Goal: Information Seeking & Learning: Learn about a topic

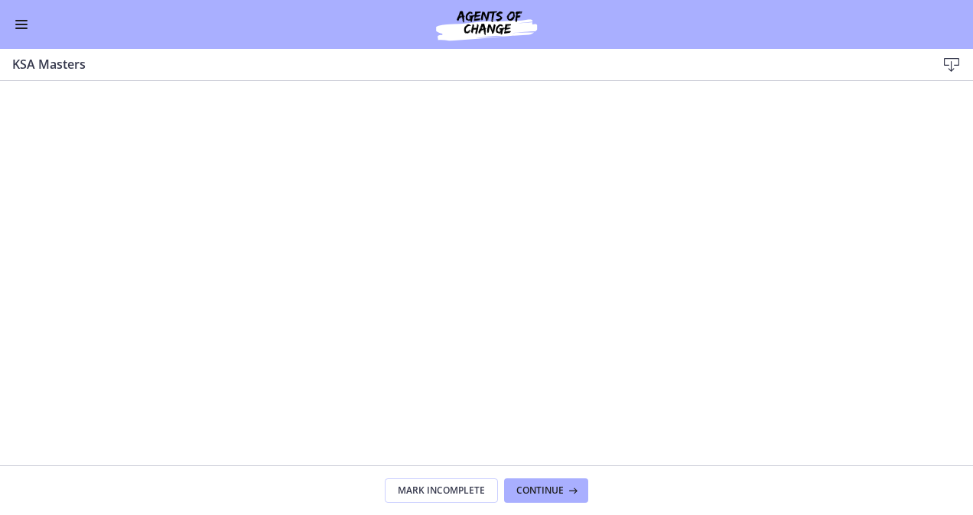
scroll to position [382, 0]
click at [21, 25] on button "Enable menu" at bounding box center [21, 24] width 18 height 18
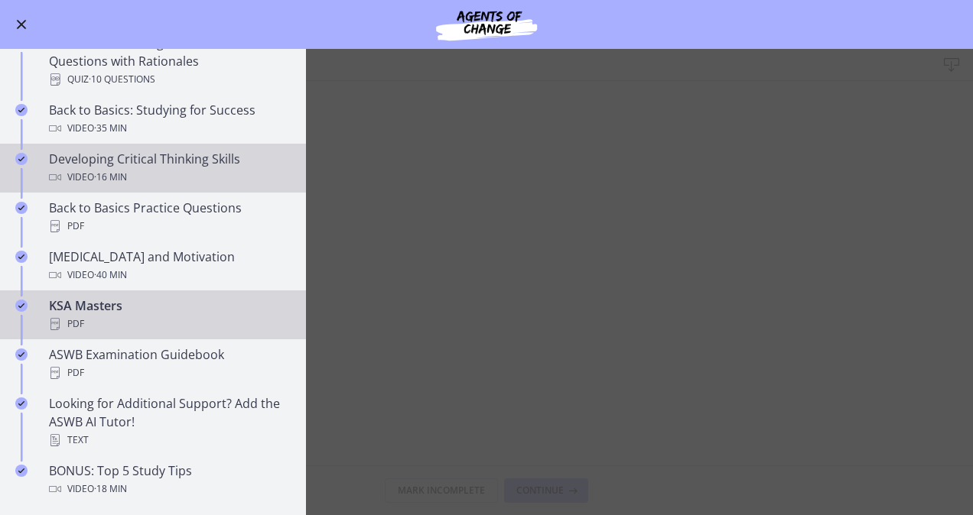
scroll to position [0, 0]
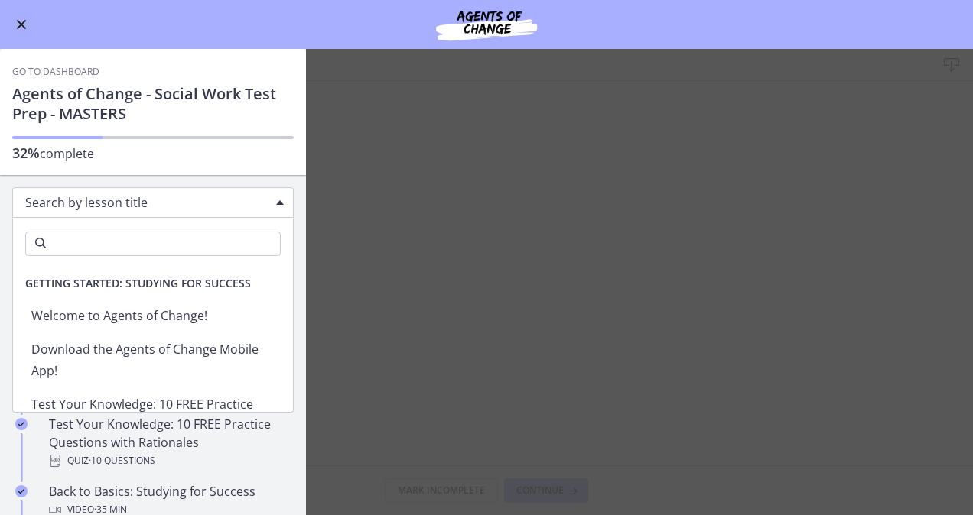
click at [104, 202] on span "Search by lesson title" at bounding box center [146, 202] width 243 height 17
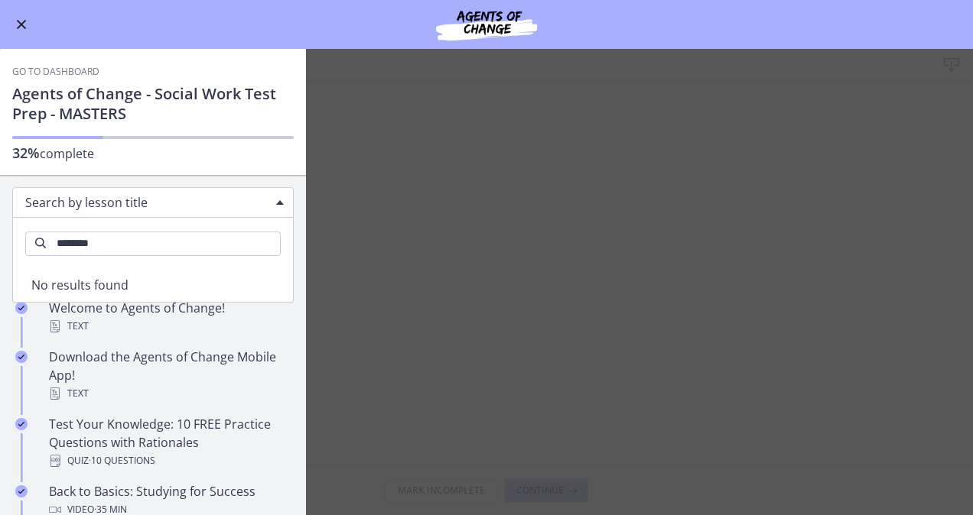
type input "*********"
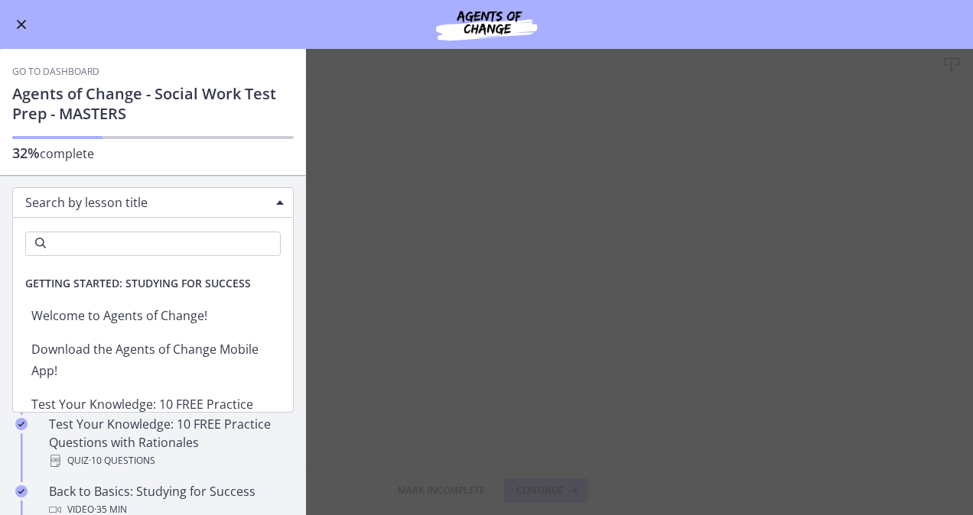
click at [151, 197] on span "Search by lesson title" at bounding box center [146, 202] width 243 height 17
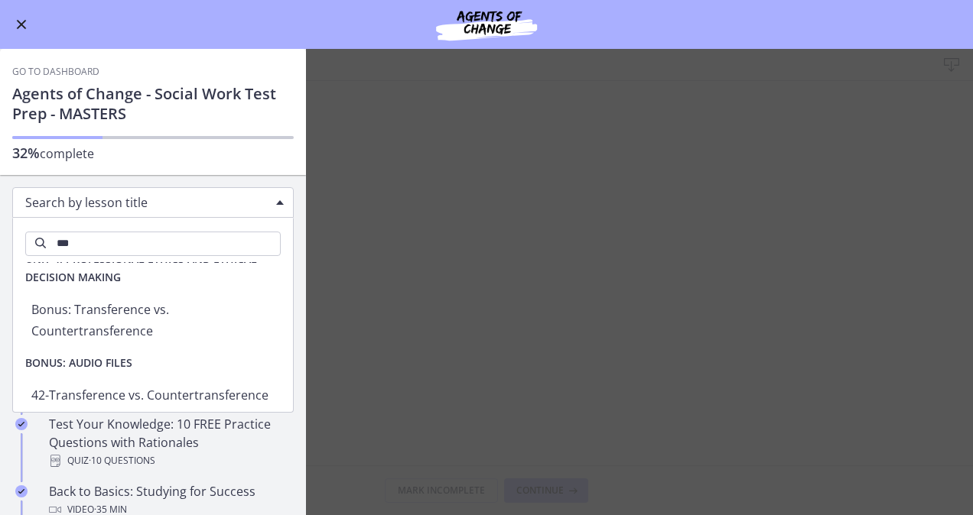
scroll to position [3, 0]
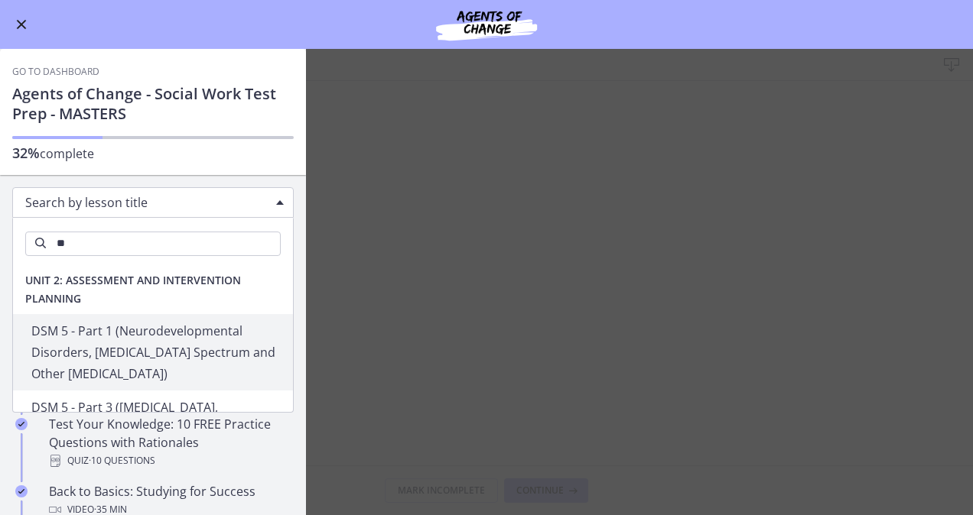
type input "*"
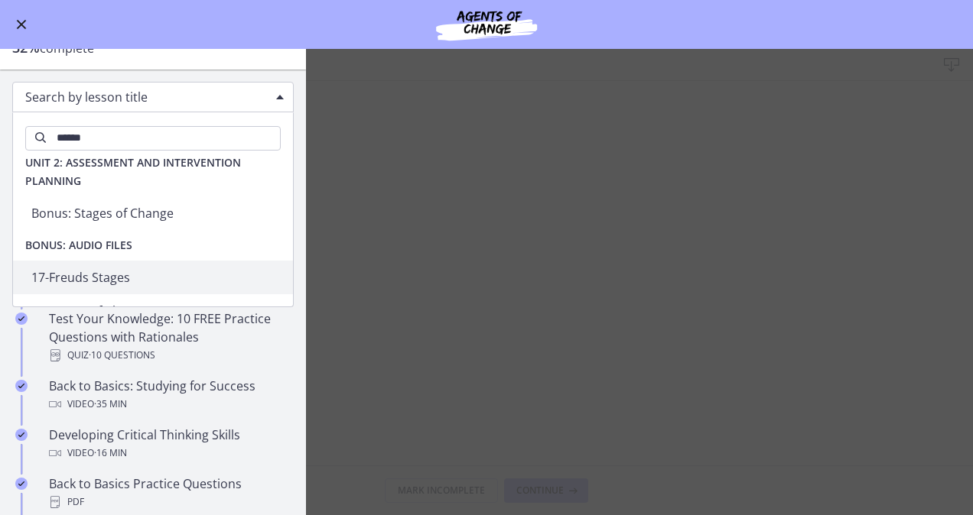
scroll to position [108, 0]
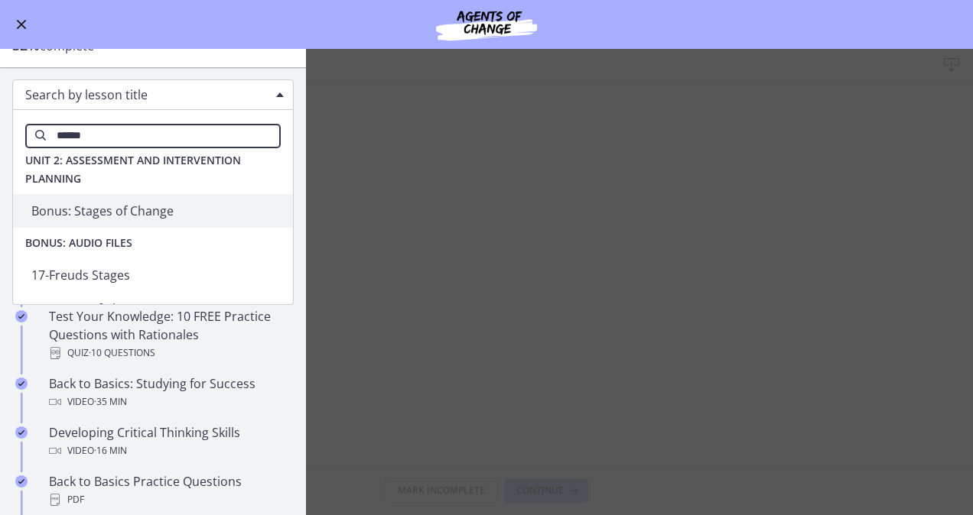
click at [119, 130] on input "******" at bounding box center [152, 136] width 255 height 24
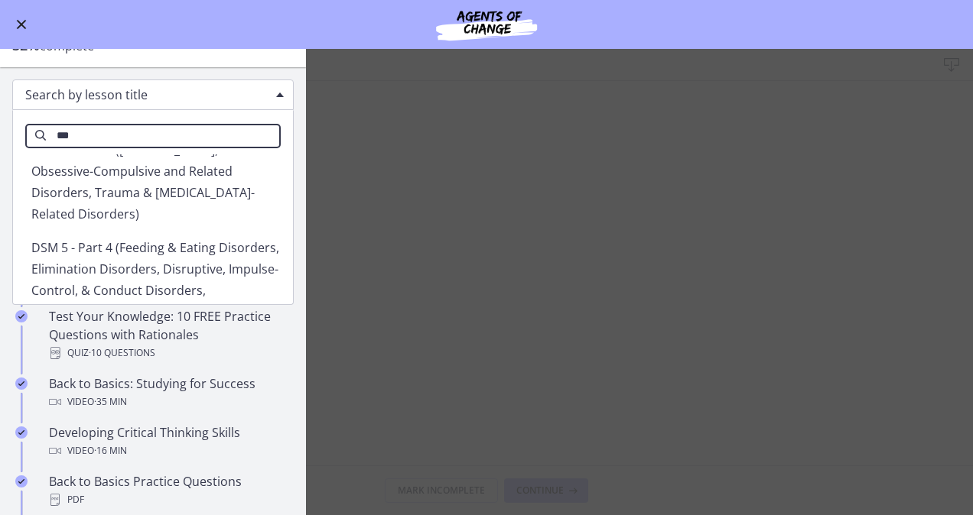
scroll to position [3, 0]
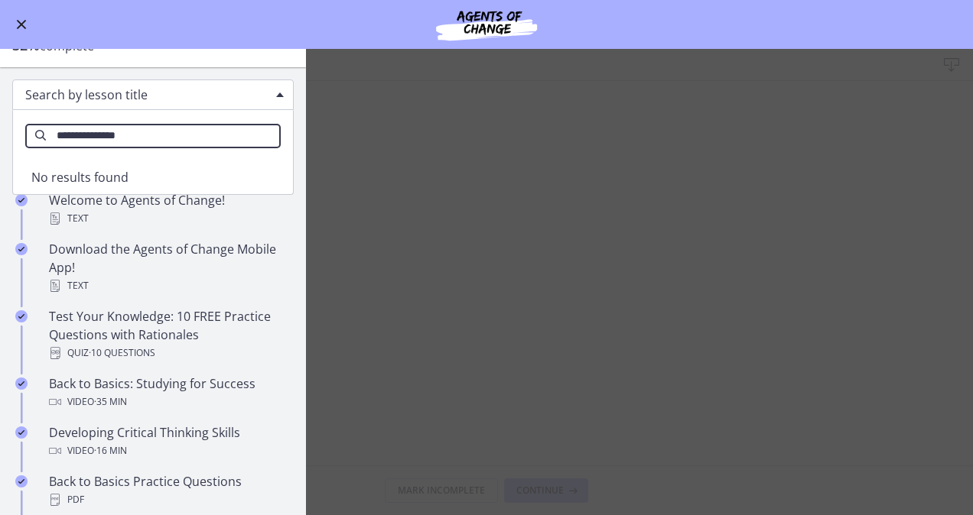
type input "**********"
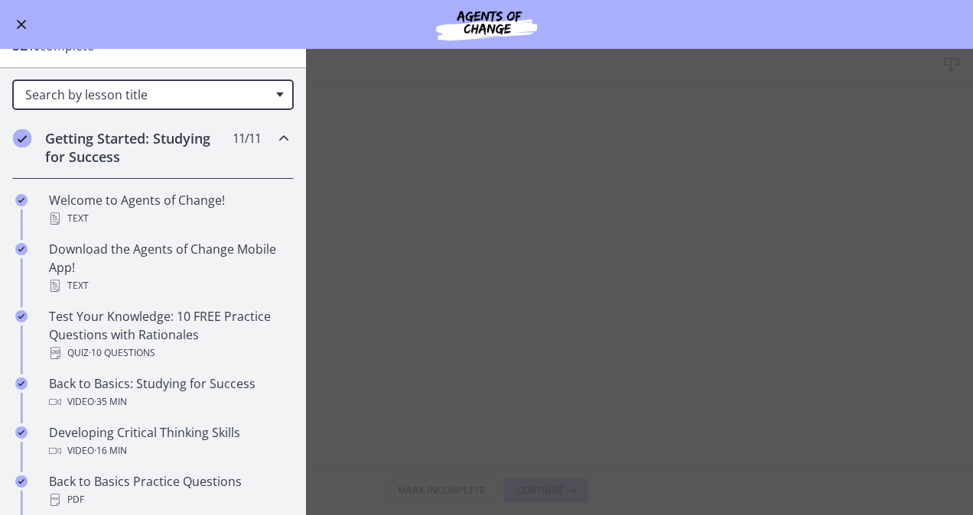
scroll to position [0, 0]
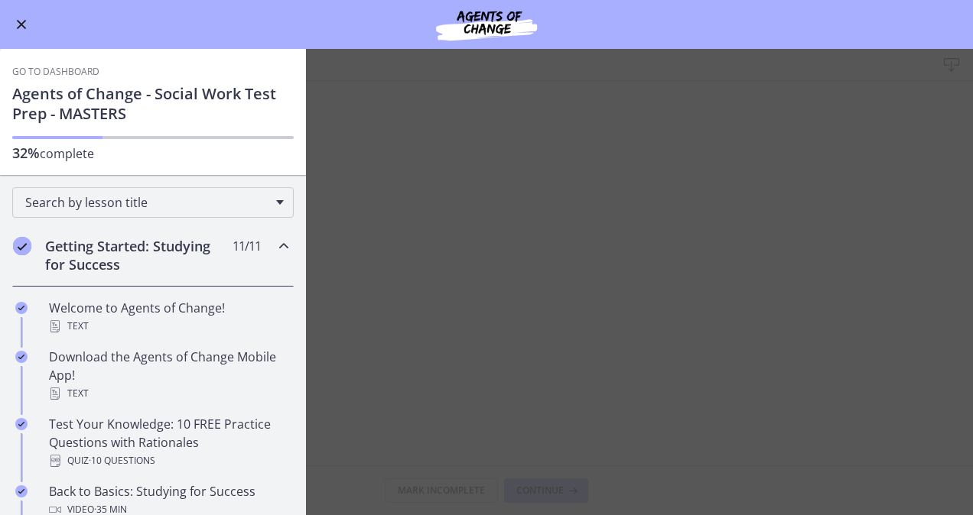
click at [21, 24] on span "Enable menu" at bounding box center [22, 25] width 10 height 10
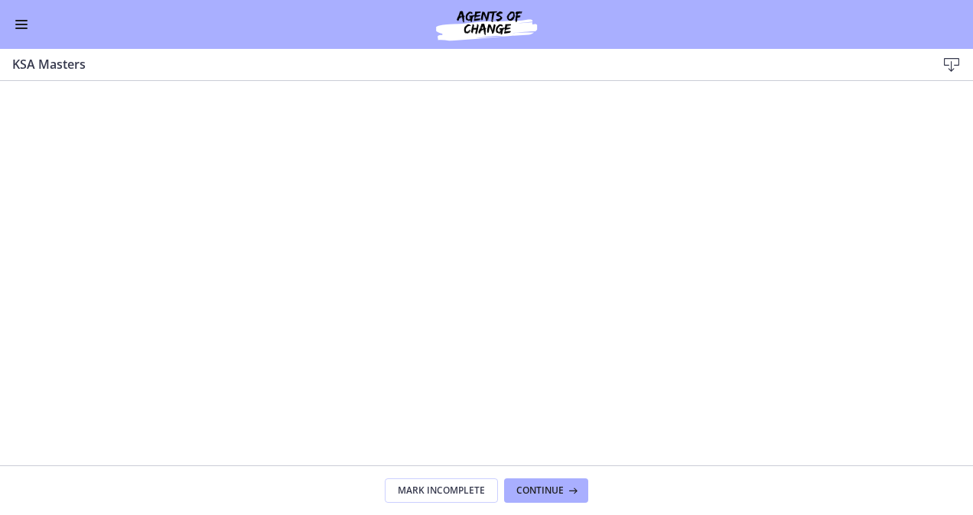
click at [18, 17] on button "Enable menu" at bounding box center [21, 24] width 18 height 18
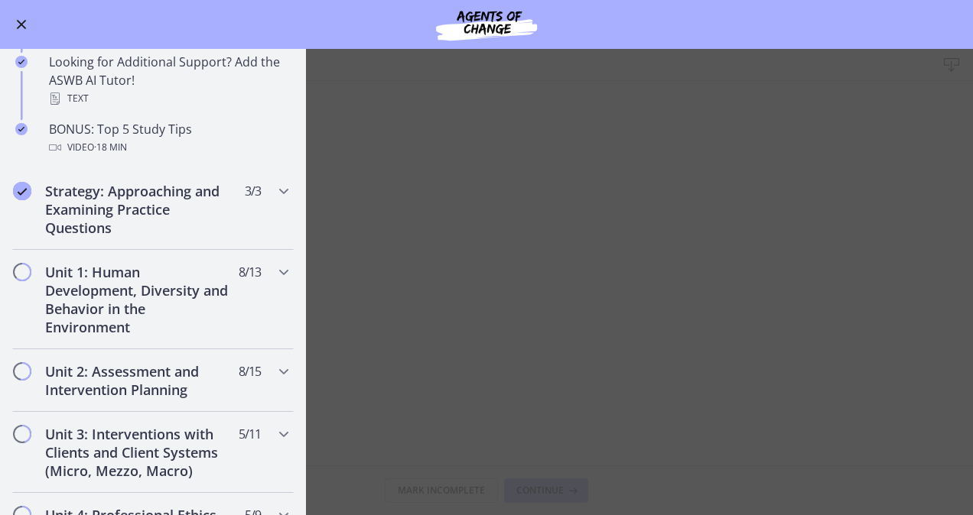
scroll to position [727, 0]
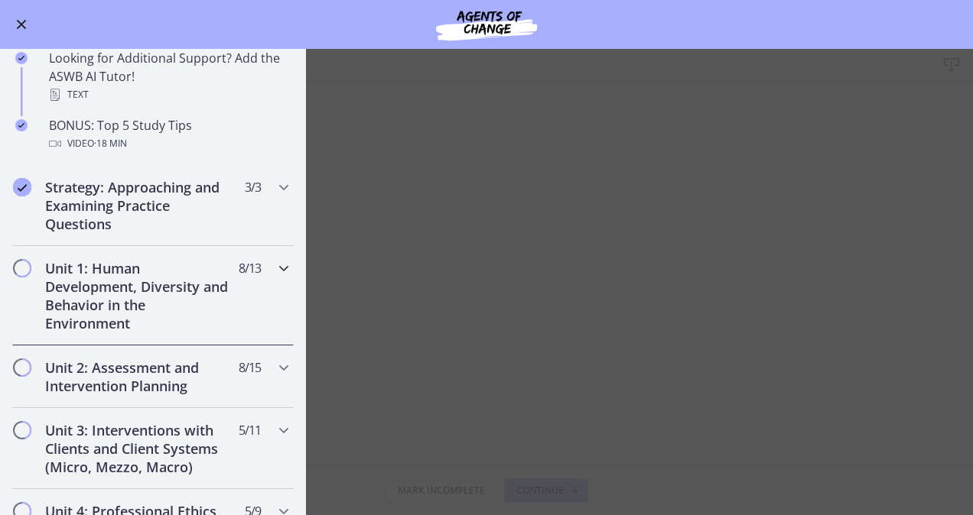
click at [231, 301] on div "Unit 1: Human Development, Diversity and Behavior in the Environment 8 / 13 Com…" at bounding box center [152, 295] width 281 height 99
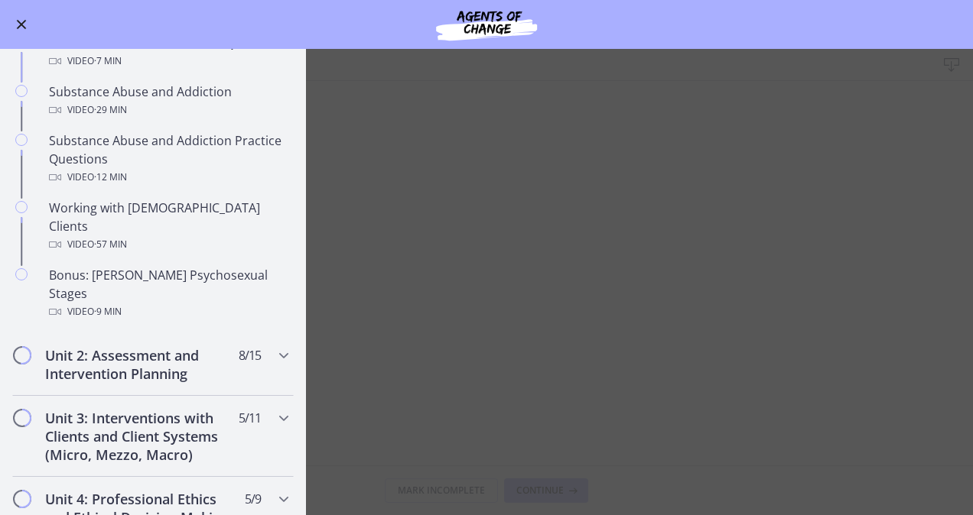
scroll to position [911, 0]
click at [242, 333] on div "Unit 2: Assessment and Intervention Planning 8 / 15 Completed" at bounding box center [152, 364] width 281 height 63
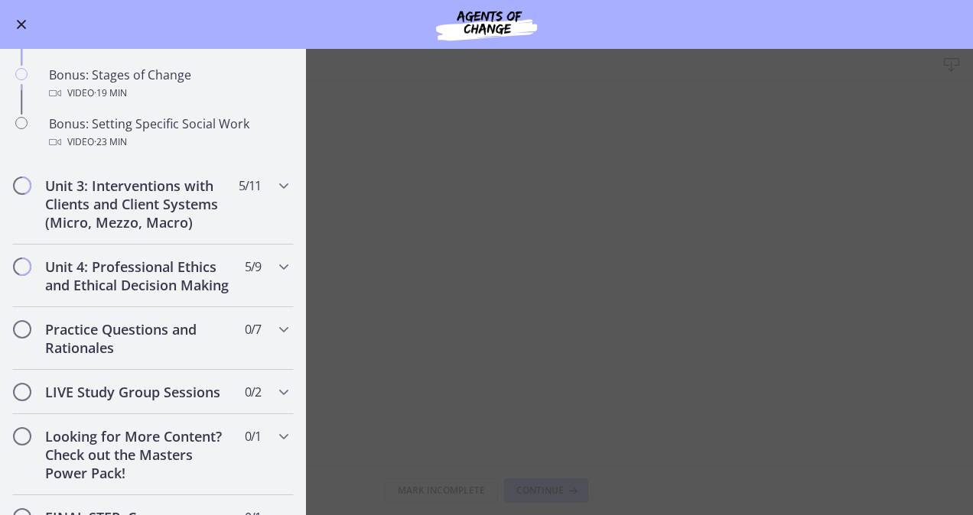
scroll to position [1297, 0]
click at [175, 222] on h2 "Unit 3: Interventions with Clients and Client Systems (Micro, Mezzo, Macro)" at bounding box center [138, 203] width 187 height 55
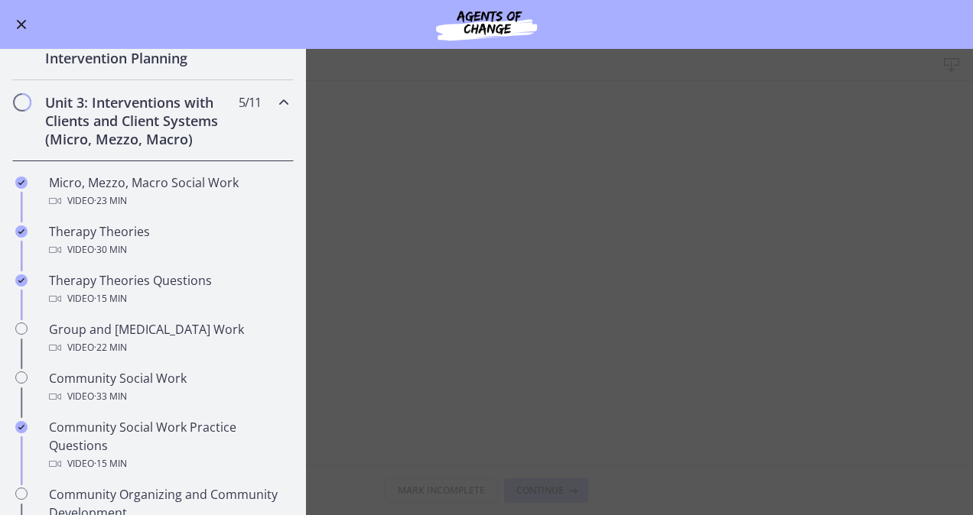
scroll to position [448, 0]
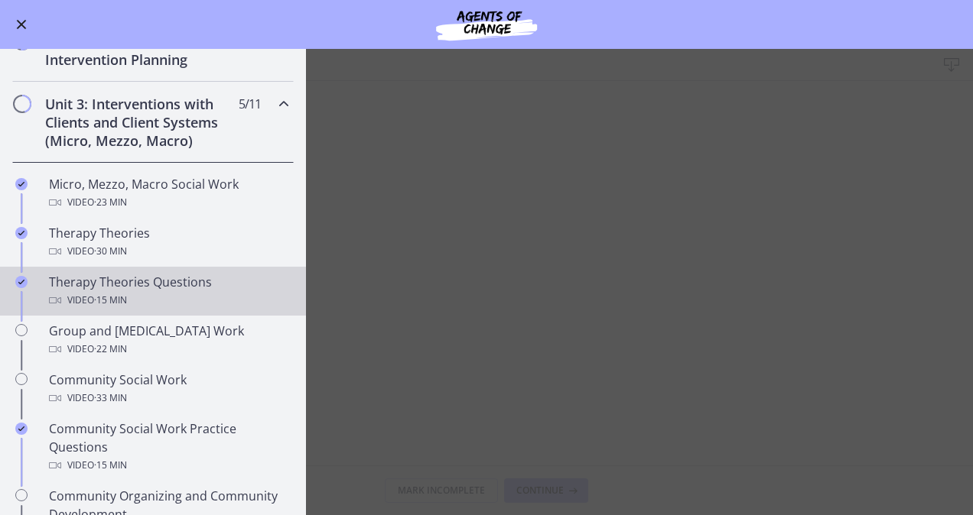
click at [164, 297] on div "Video · 15 min" at bounding box center [168, 300] width 239 height 18
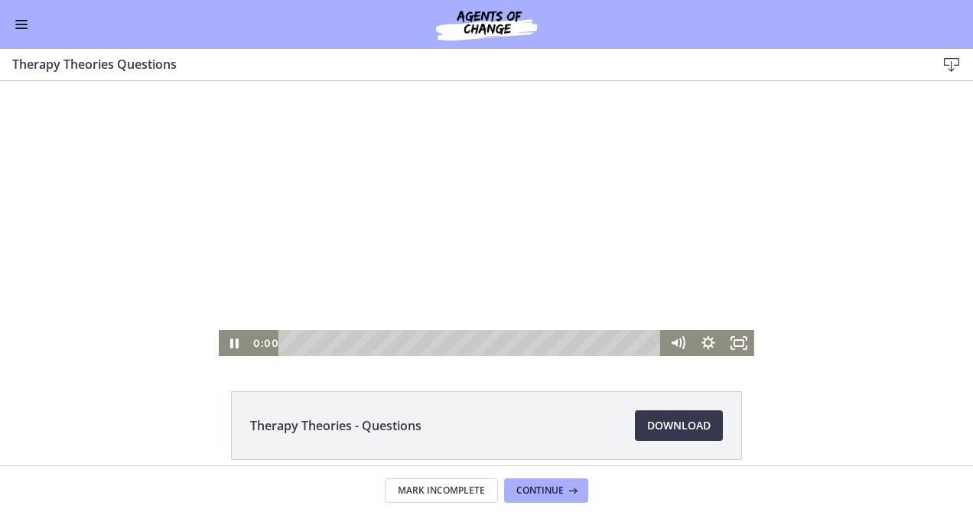
scroll to position [37, 0]
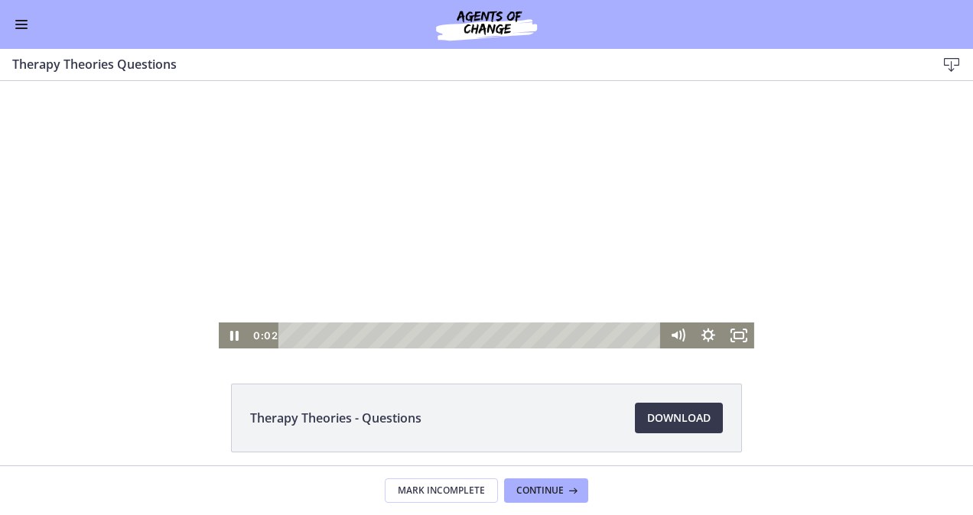
click at [353, 208] on div at bounding box center [486, 196] width 535 height 304
click at [534, 251] on div at bounding box center [486, 196] width 535 height 304
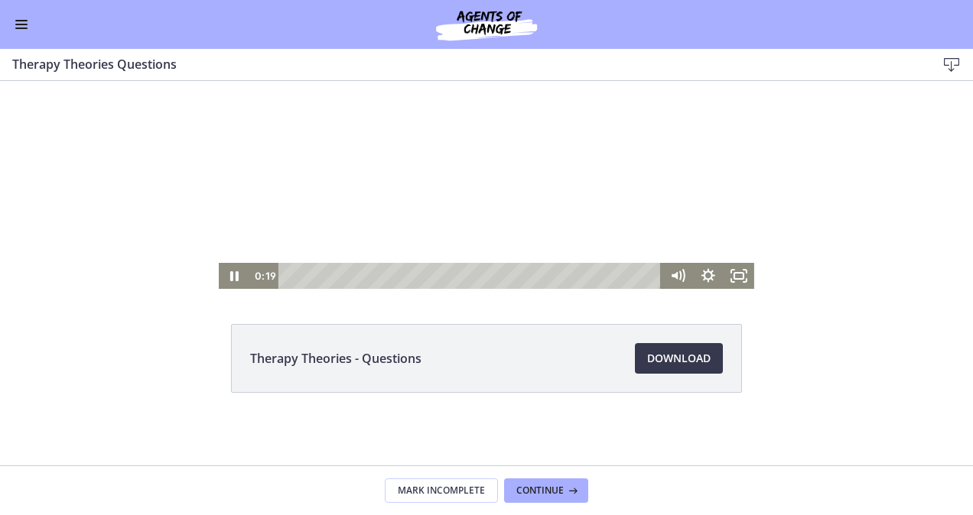
scroll to position [0, 0]
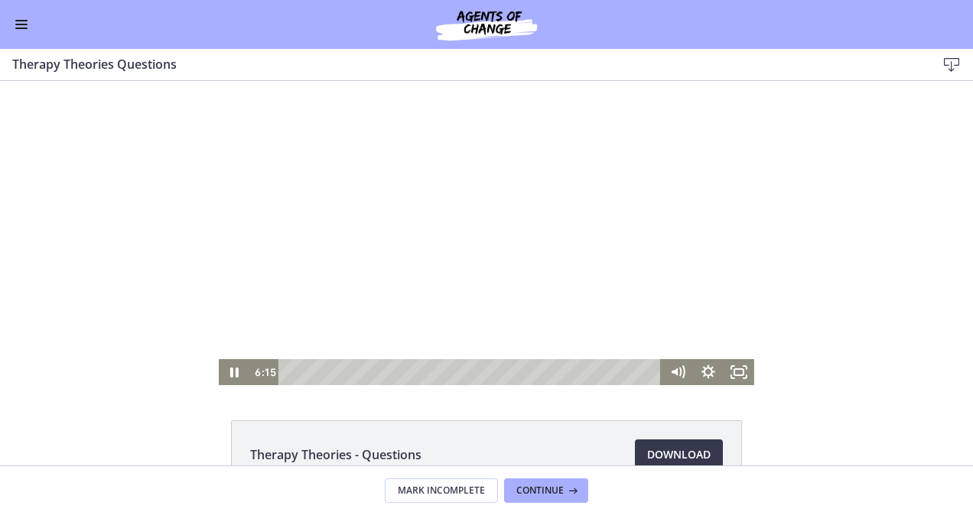
click at [586, 286] on div at bounding box center [486, 233] width 535 height 304
